Goal: Task Accomplishment & Management: Use online tool/utility

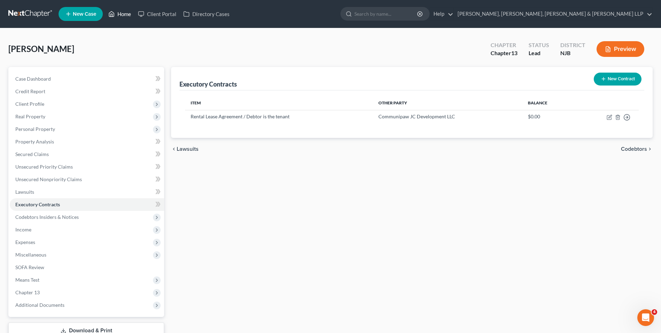
click at [124, 13] on link "Home" at bounding box center [120, 14] width 30 height 13
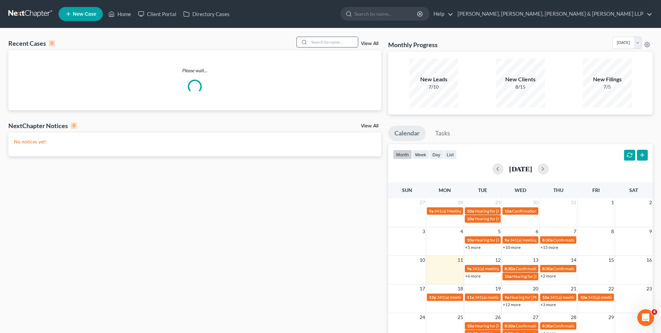
click at [324, 43] on input "search" at bounding box center [333, 42] width 49 height 10
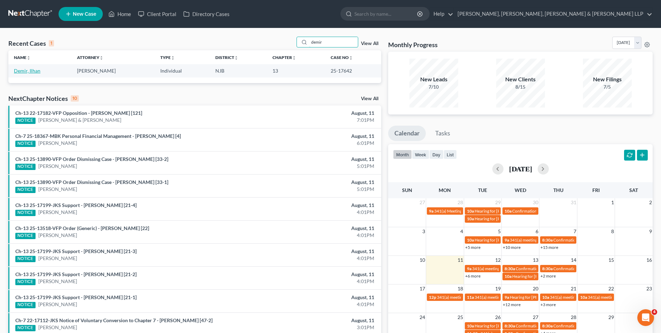
type input "demir"
click at [25, 71] on link "Demir, Ilhan" at bounding box center [27, 71] width 26 height 6
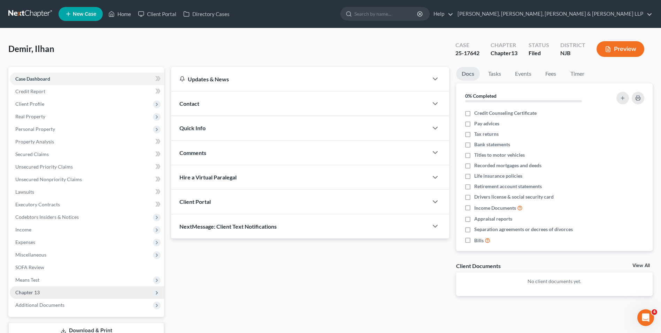
click at [30, 289] on span "Chapter 13" at bounding box center [27, 292] width 24 height 6
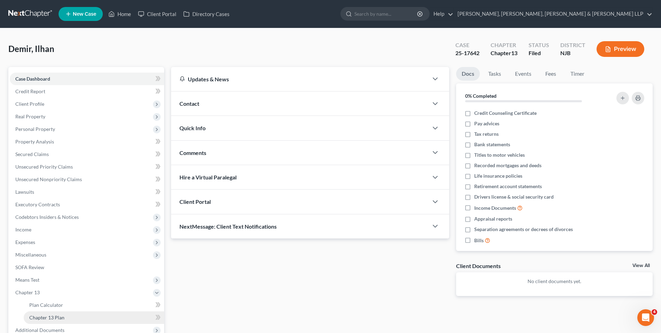
click at [40, 312] on link "Chapter 13 Plan" at bounding box center [94, 317] width 141 height 13
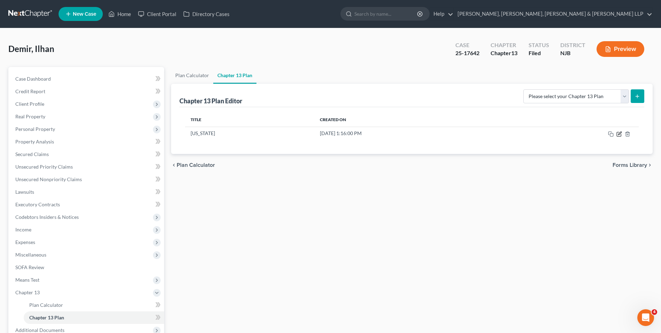
drag, startPoint x: 620, startPoint y: 136, endPoint x: 511, endPoint y: 183, distance: 118.5
click at [334, 137] on td at bounding box center [573, 133] width 132 height 13
click at [334, 134] on icon "button" at bounding box center [620, 134] width 6 height 6
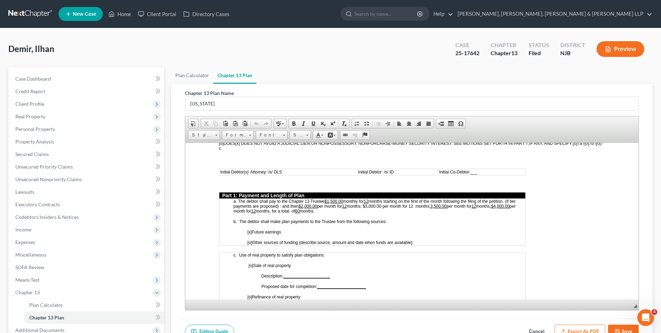
scroll to position [279, 0]
click at [334, 320] on button "Cancel" at bounding box center [537, 331] width 31 height 15
